Goal: Information Seeking & Learning: Learn about a topic

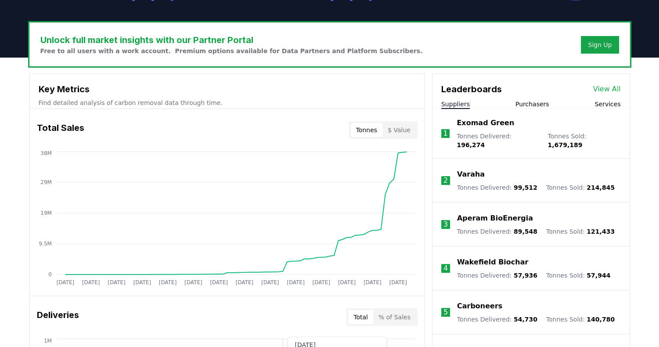
scroll to position [249, 0]
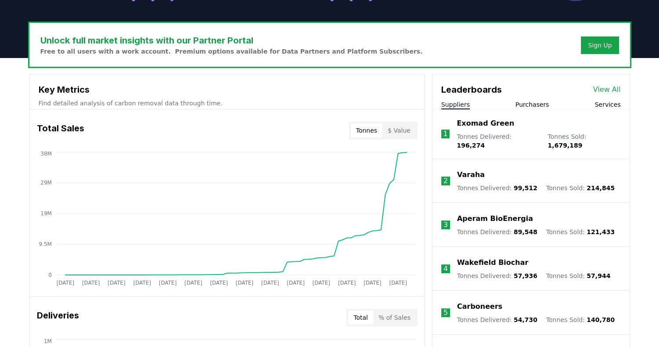
click at [369, 129] on button "Tonnes" at bounding box center [367, 130] width 32 height 14
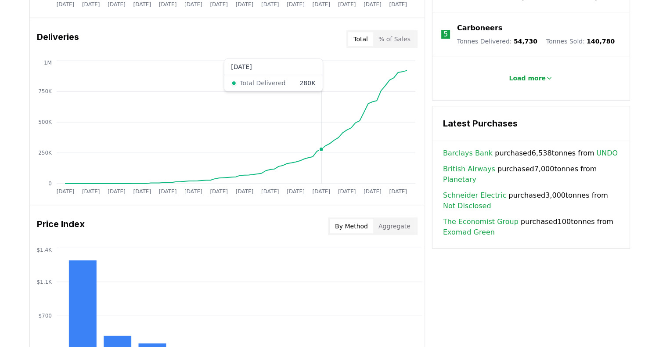
scroll to position [528, 0]
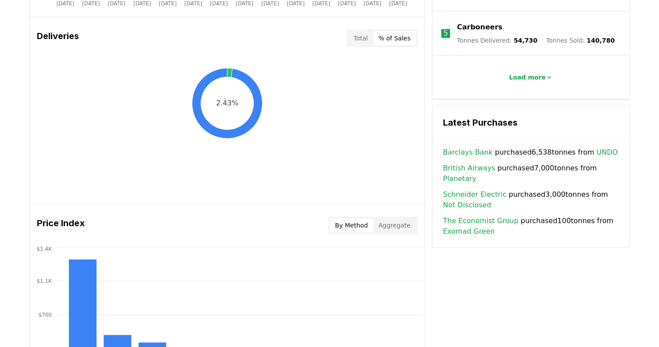
click at [390, 39] on button "% of Sales" at bounding box center [394, 38] width 43 height 14
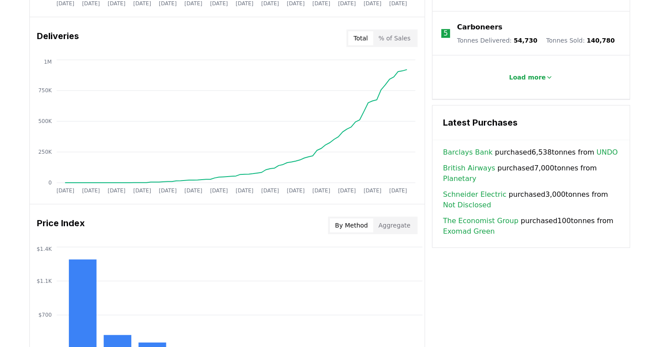
click at [365, 36] on button "Total" at bounding box center [360, 38] width 25 height 14
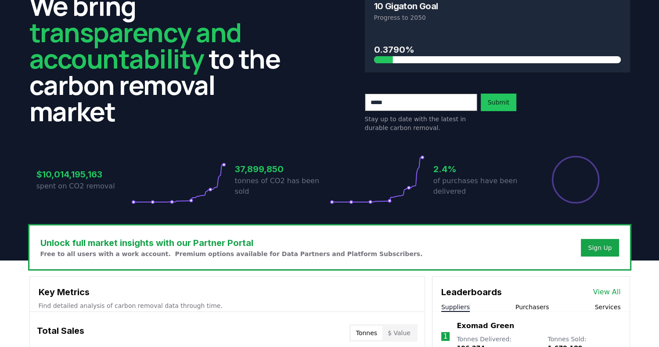
scroll to position [0, 0]
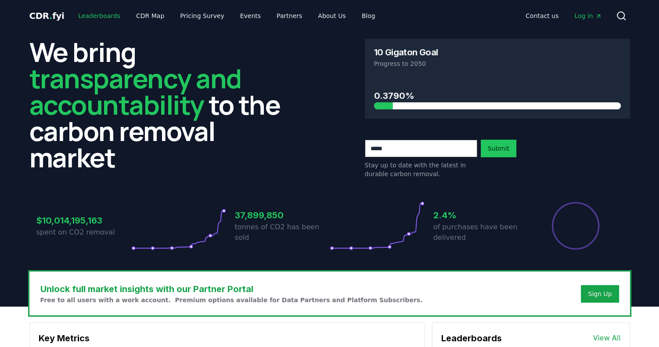
click at [92, 13] on link "Leaderboards" at bounding box center [99, 16] width 56 height 16
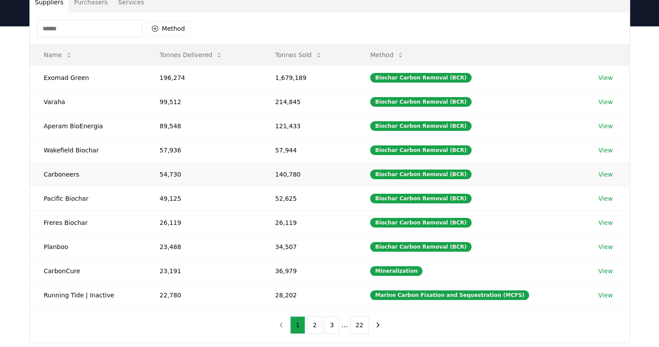
scroll to position [117, 0]
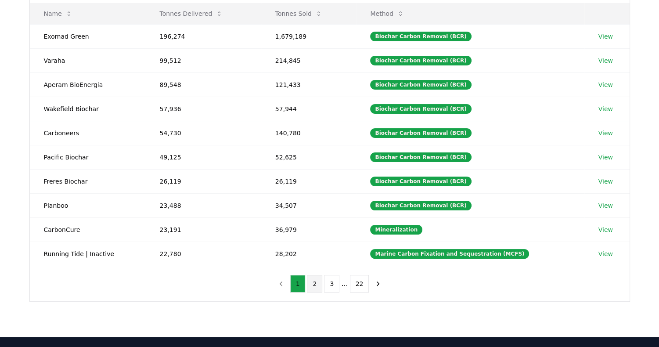
click at [316, 283] on button "2" at bounding box center [314, 284] width 15 height 18
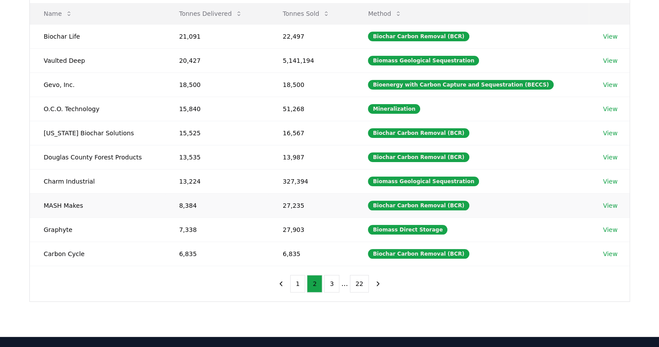
scroll to position [0, 0]
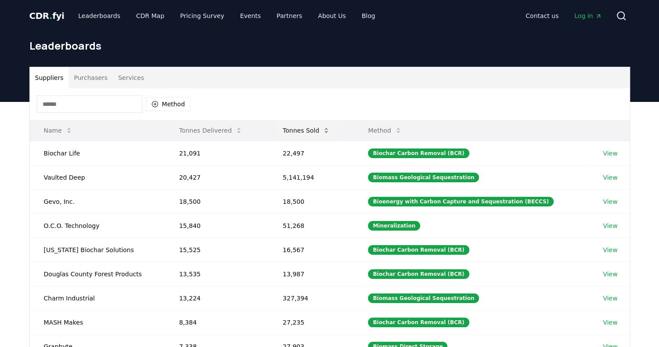
click at [312, 132] on button "Tonnes Sold" at bounding box center [306, 131] width 61 height 18
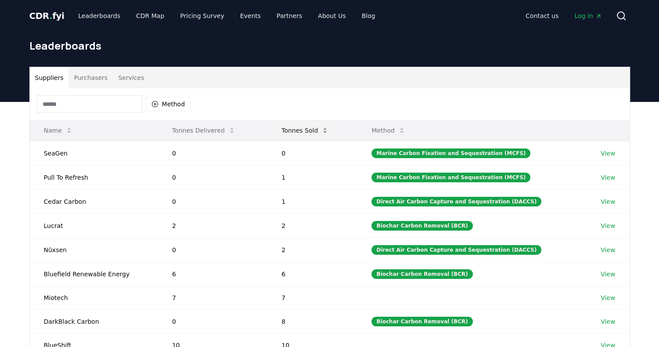
click at [312, 132] on button "Tonnes Sold" at bounding box center [305, 131] width 61 height 18
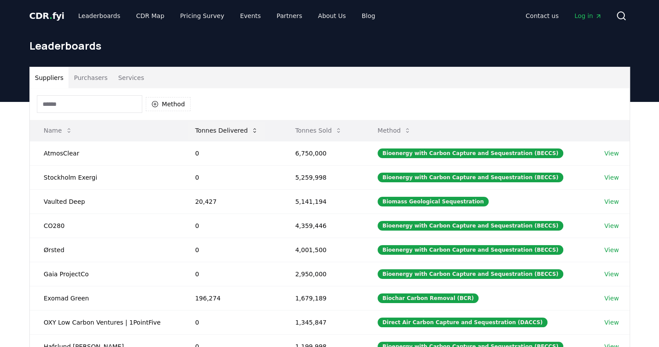
click at [232, 130] on button "Tonnes Delivered" at bounding box center [226, 131] width 77 height 18
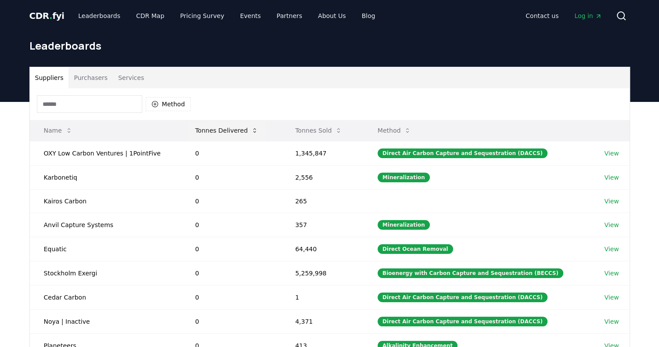
click at [232, 130] on button "Tonnes Delivered" at bounding box center [226, 131] width 77 height 18
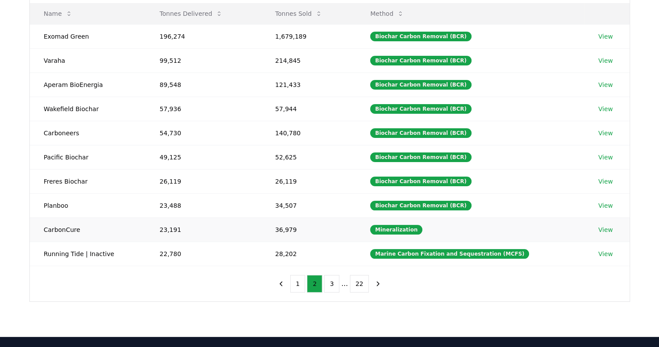
scroll to position [74, 0]
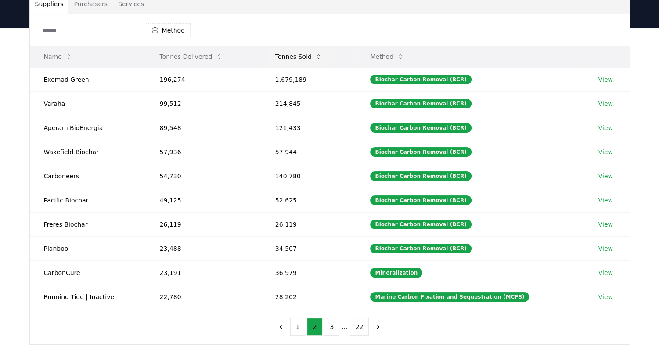
click at [287, 61] on button "Tonnes Sold" at bounding box center [298, 57] width 61 height 18
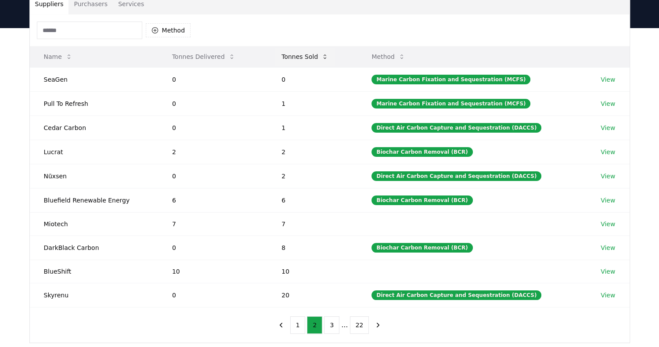
click at [287, 61] on button "Tonnes Sold" at bounding box center [305, 57] width 61 height 18
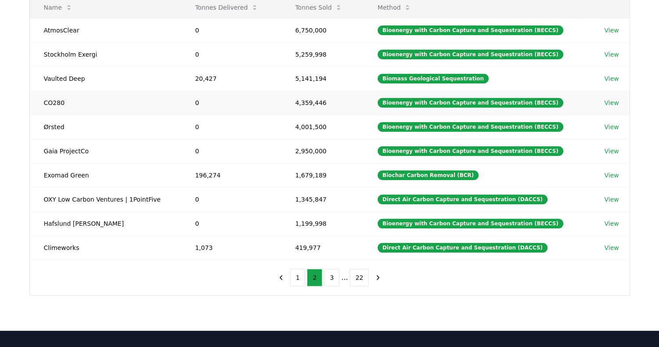
scroll to position [153, 0]
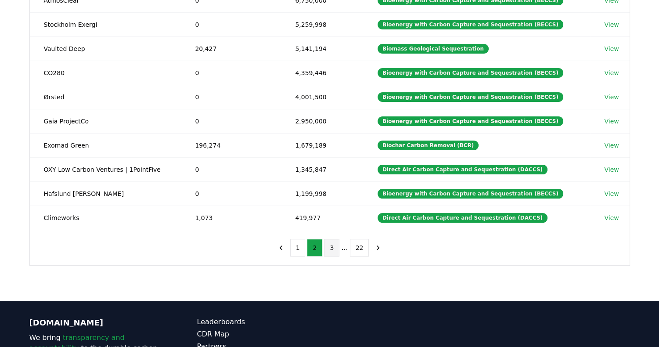
click at [331, 247] on button "3" at bounding box center [331, 248] width 15 height 18
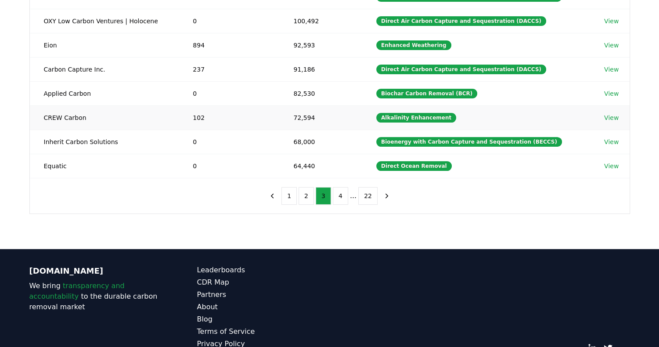
scroll to position [0, 0]
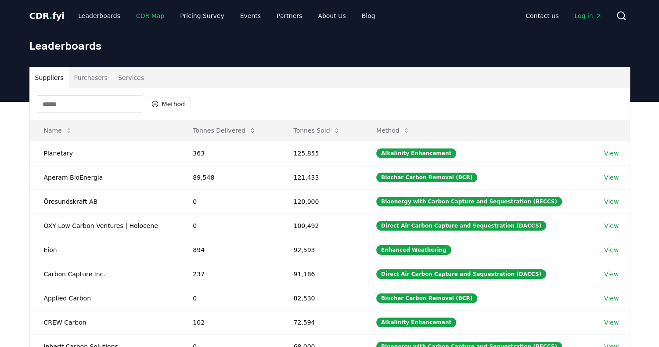
click at [136, 18] on link "CDR Map" at bounding box center [150, 16] width 42 height 16
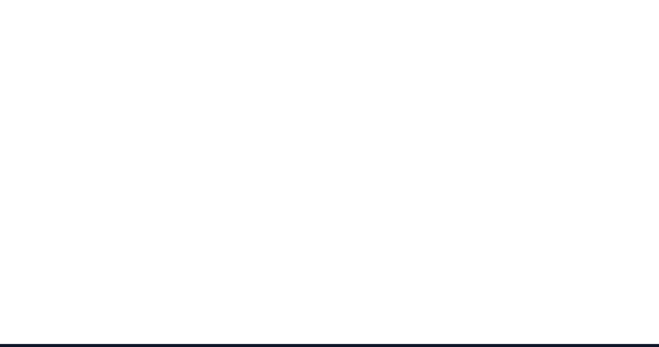
scroll to position [113, 0]
